Goal: Information Seeking & Learning: Learn about a topic

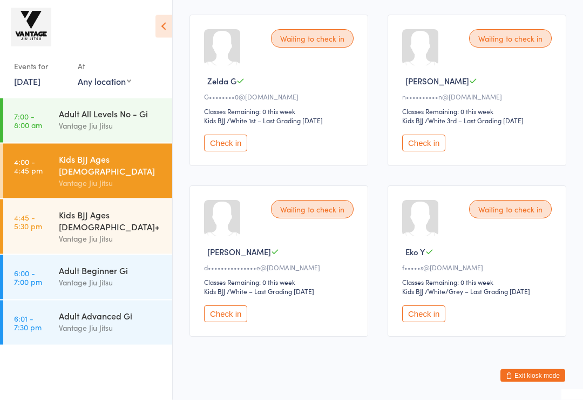
scroll to position [362, 0]
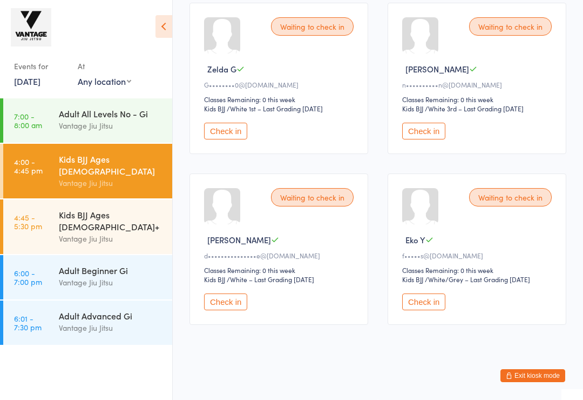
click at [75, 199] on div "Kids BJJ Ages [DEMOGRAPHIC_DATA]+ Vantage [PERSON_NAME]" at bounding box center [115, 226] width 113 height 55
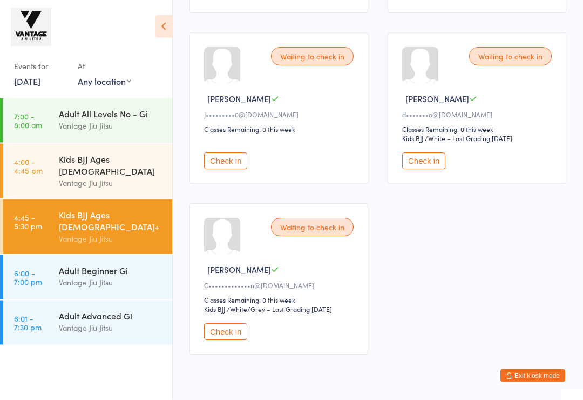
scroll to position [537, 0]
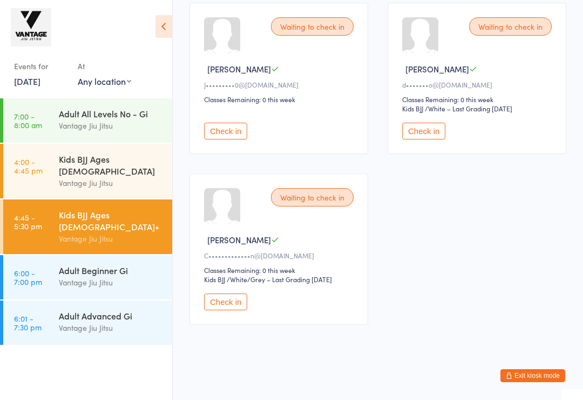
click at [74, 264] on div "Adult Beginner Gi" at bounding box center [111, 270] width 104 height 12
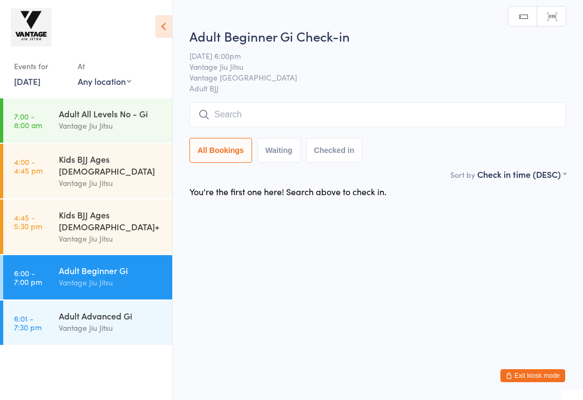
click at [73, 321] on div "Vantage Jiu Jitsu" at bounding box center [111, 327] width 104 height 12
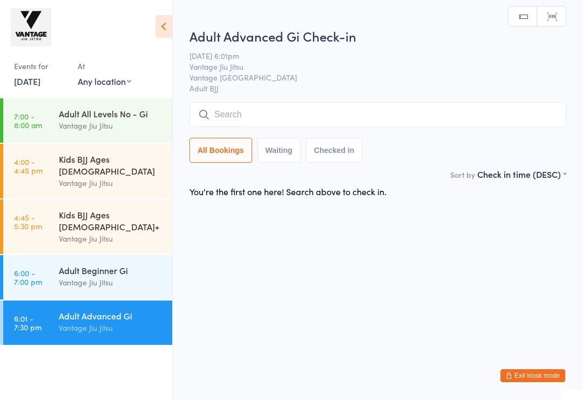
click at [66, 276] on div "Vantage Jiu Jitsu" at bounding box center [111, 282] width 104 height 12
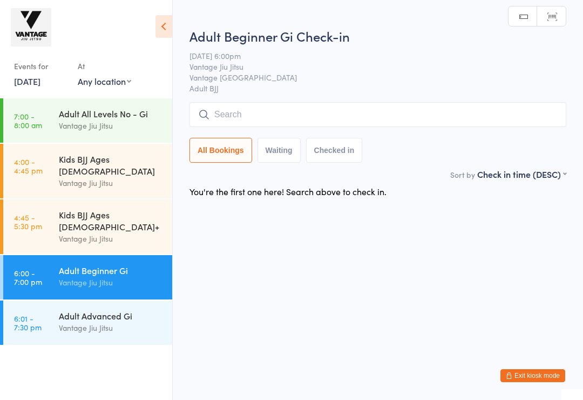
click at [55, 217] on link "4:45 - 5:30 pm Kids BJJ Ages [DEMOGRAPHIC_DATA]+ Vantage [PERSON_NAME]" at bounding box center [87, 226] width 169 height 55
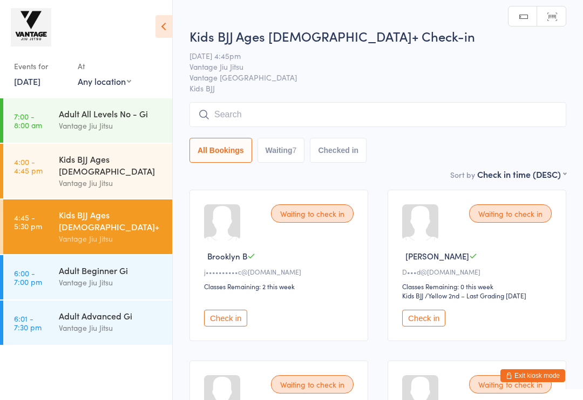
click at [58, 165] on link "4:00 - 4:45 pm Kids BJJ Ages [DEMOGRAPHIC_DATA] Vantage [PERSON_NAME]" at bounding box center [87, 171] width 169 height 55
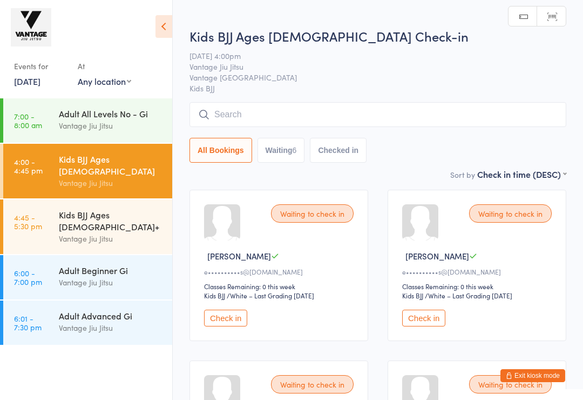
click at [57, 118] on link "7:00 - 8:00 am Adult All Levels No - Gi Vantage Jiu Jitsu" at bounding box center [87, 120] width 169 height 44
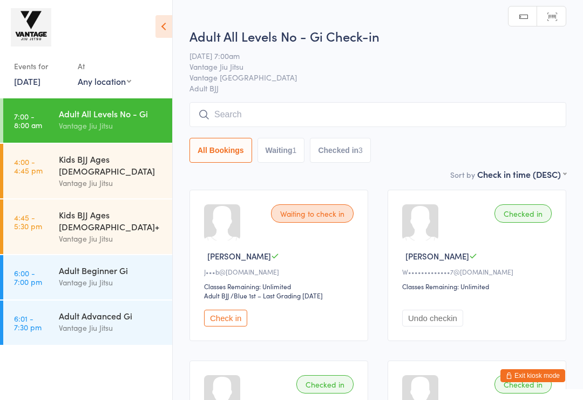
click at [66, 209] on div "Kids BJJ Ages [DEMOGRAPHIC_DATA]+" at bounding box center [111, 221] width 104 height 24
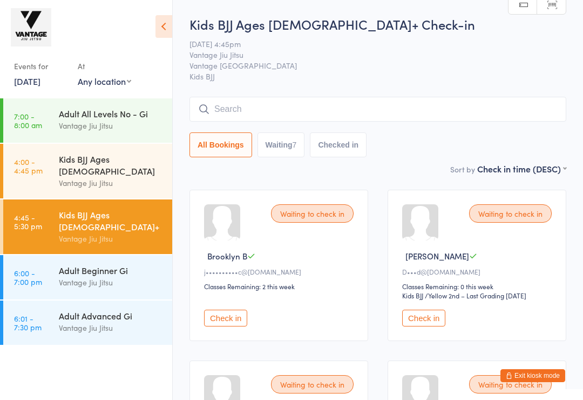
click at [539, 64] on span "Vantage [GEOGRAPHIC_DATA]" at bounding box center [370, 65] width 360 height 11
click at [55, 172] on link "4:00 - 4:45 pm Kids BJJ Ages [DEMOGRAPHIC_DATA] Vantage [PERSON_NAME]" at bounding box center [87, 171] width 169 height 55
